Goal: Use online tool/utility: Use online tool/utility

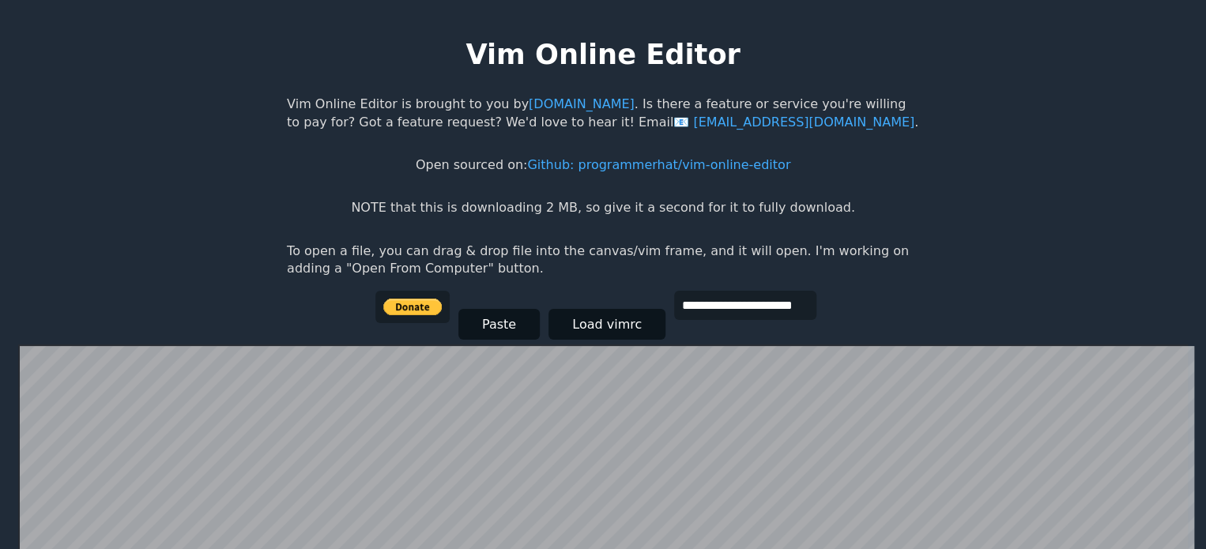
click at [362, 233] on body "**********" at bounding box center [603, 290] width 648 height 549
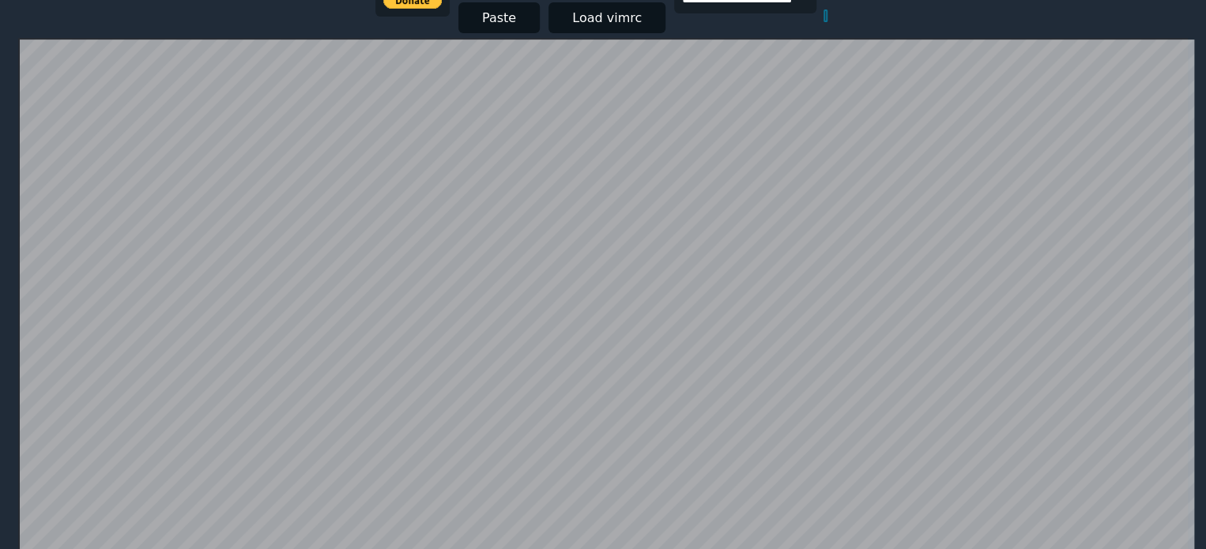
scroll to position [182, 0]
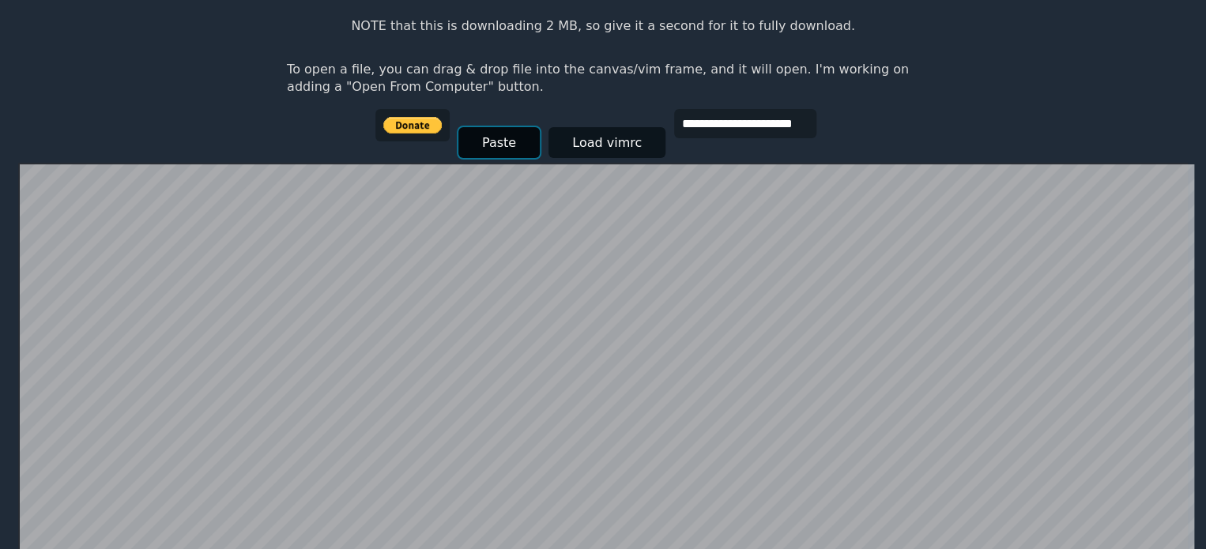
click at [496, 148] on button "Paste" at bounding box center [498, 142] width 81 height 31
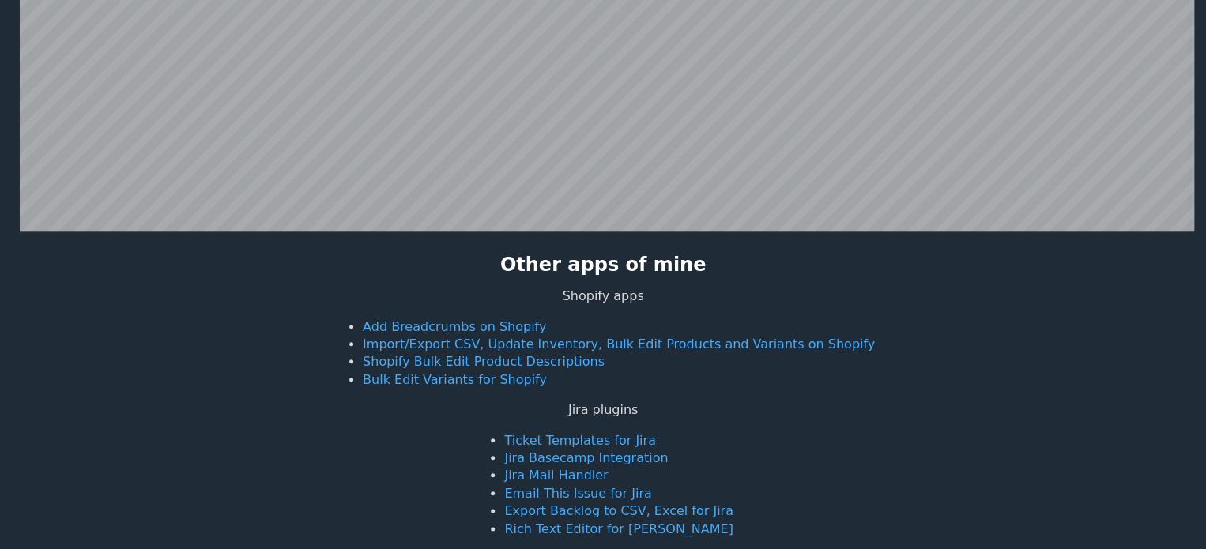
scroll to position [307, 0]
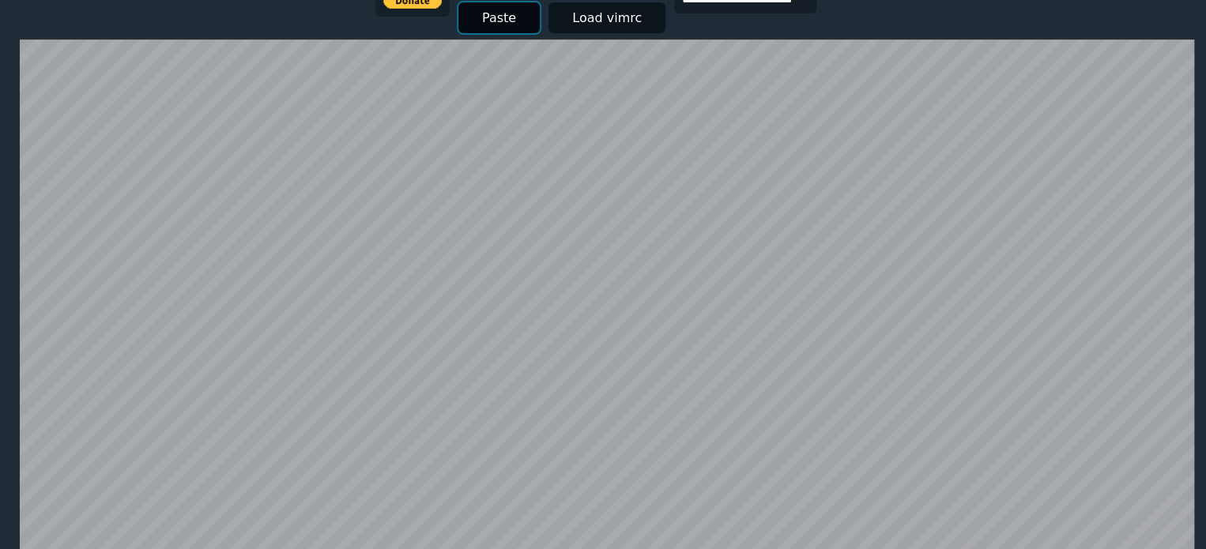
click at [513, 9] on button "Paste" at bounding box center [498, 17] width 81 height 31
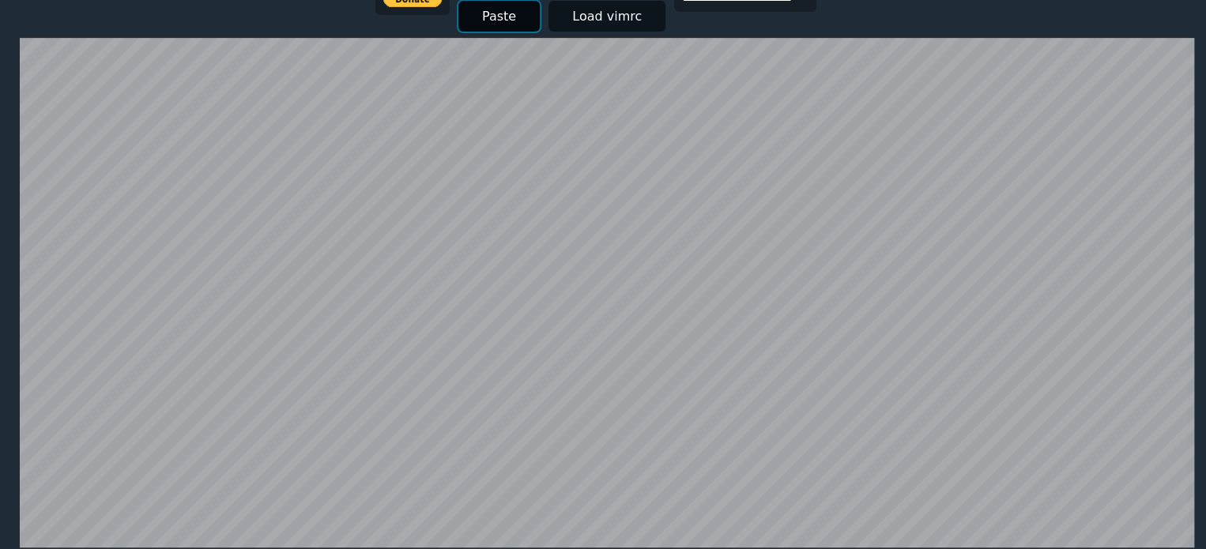
click at [493, 17] on button "Paste" at bounding box center [498, 16] width 81 height 31
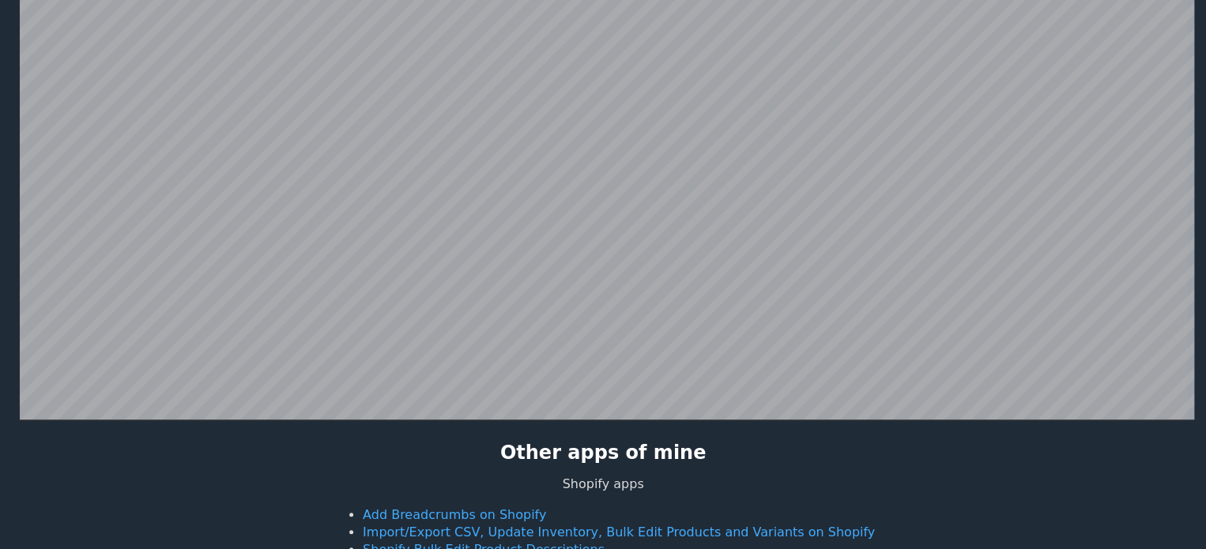
scroll to position [0, 0]
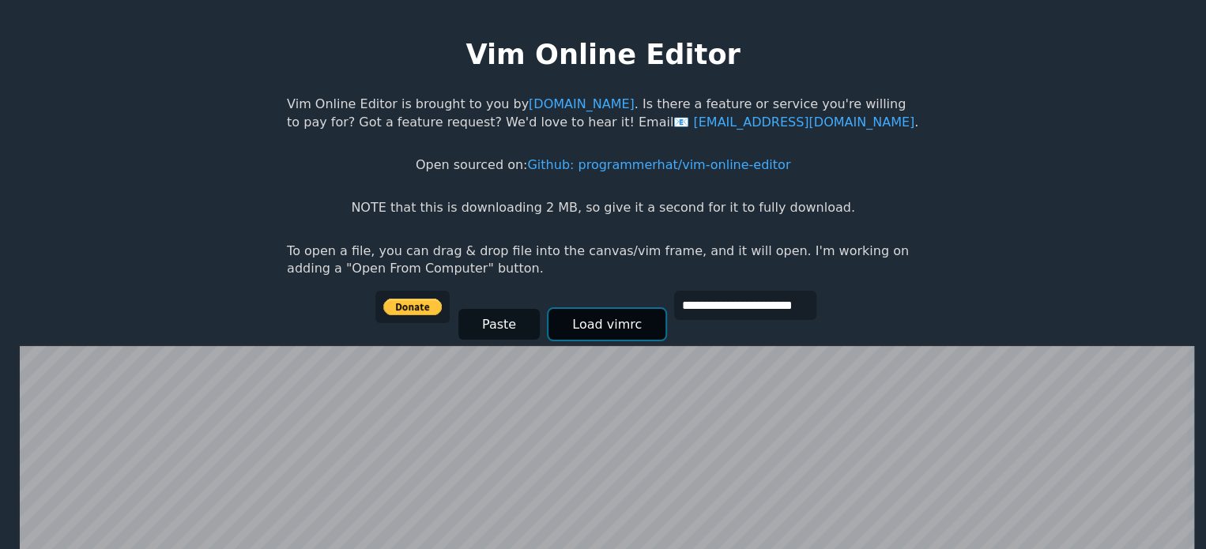
click at [613, 314] on button "Load vimrc" at bounding box center [606, 324] width 117 height 31
click at [428, 206] on p "NOTE that this is downloading 2 MB, so give it a second for it to fully downloa…" at bounding box center [602, 207] width 503 height 17
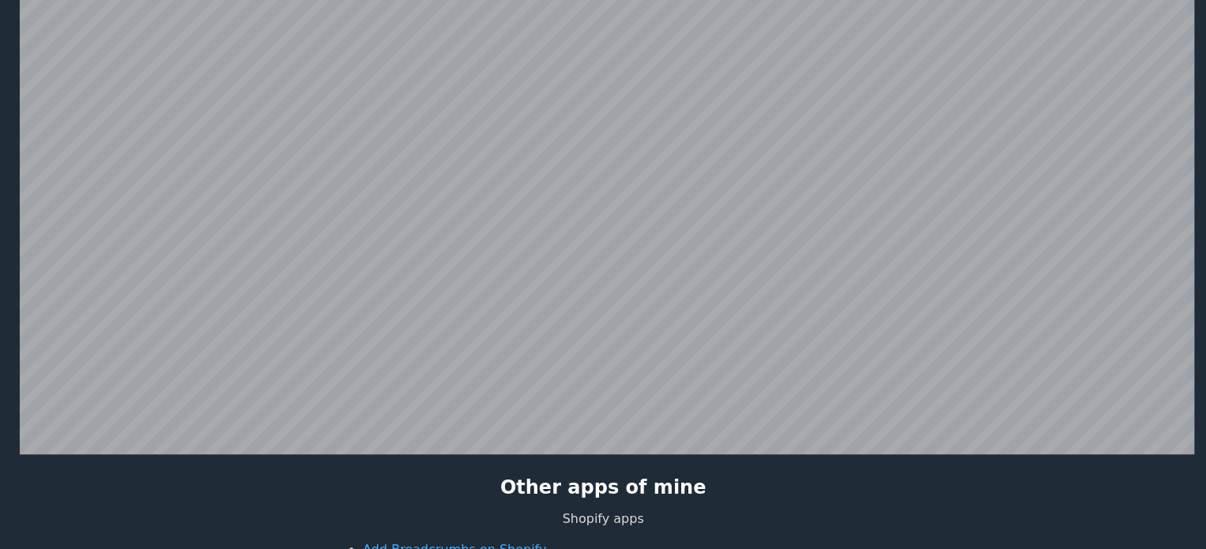
scroll to position [404, 0]
